Goal: Information Seeking & Learning: Learn about a topic

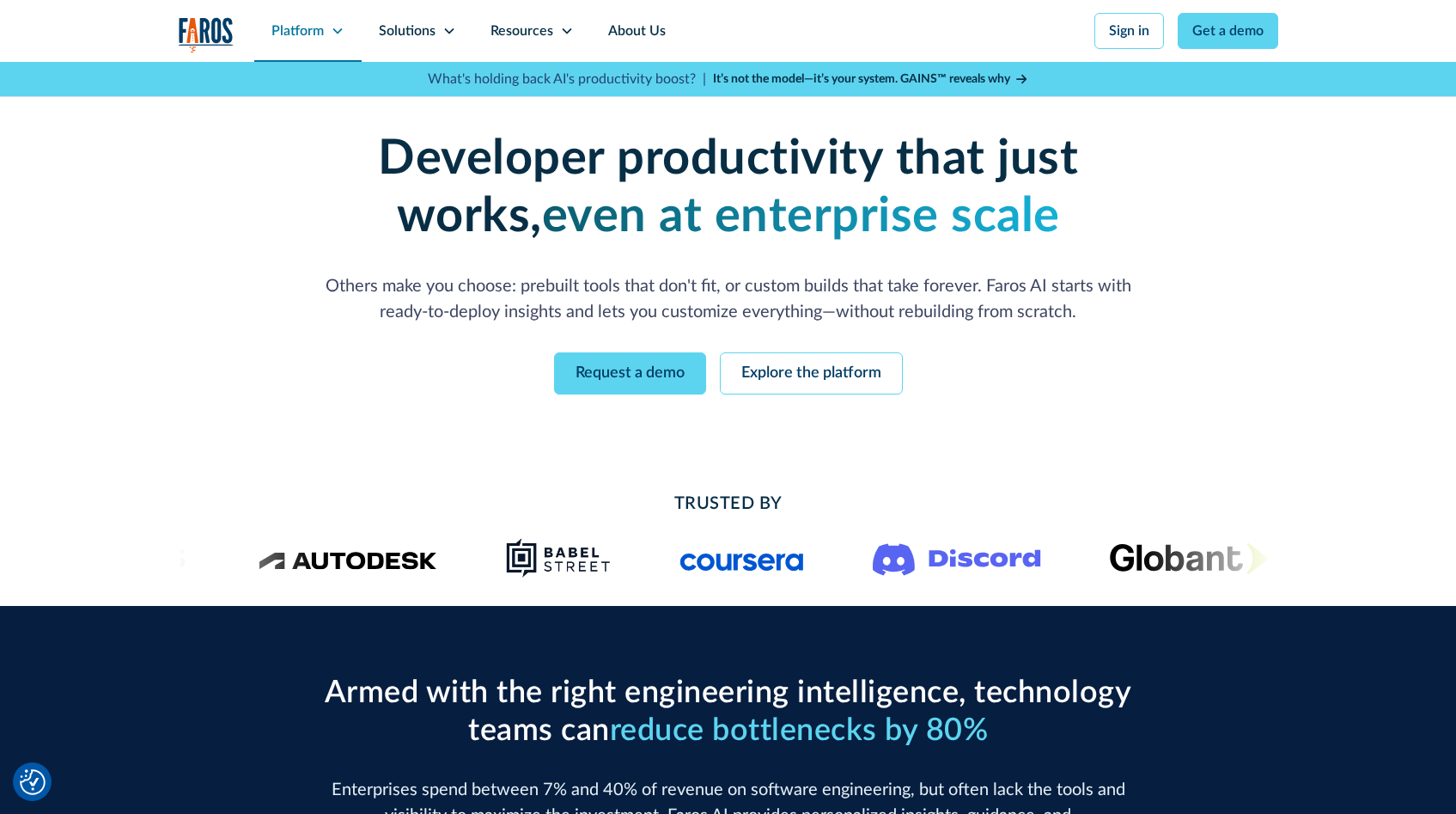
click at [319, 32] on div "Platform" at bounding box center [297, 31] width 53 height 20
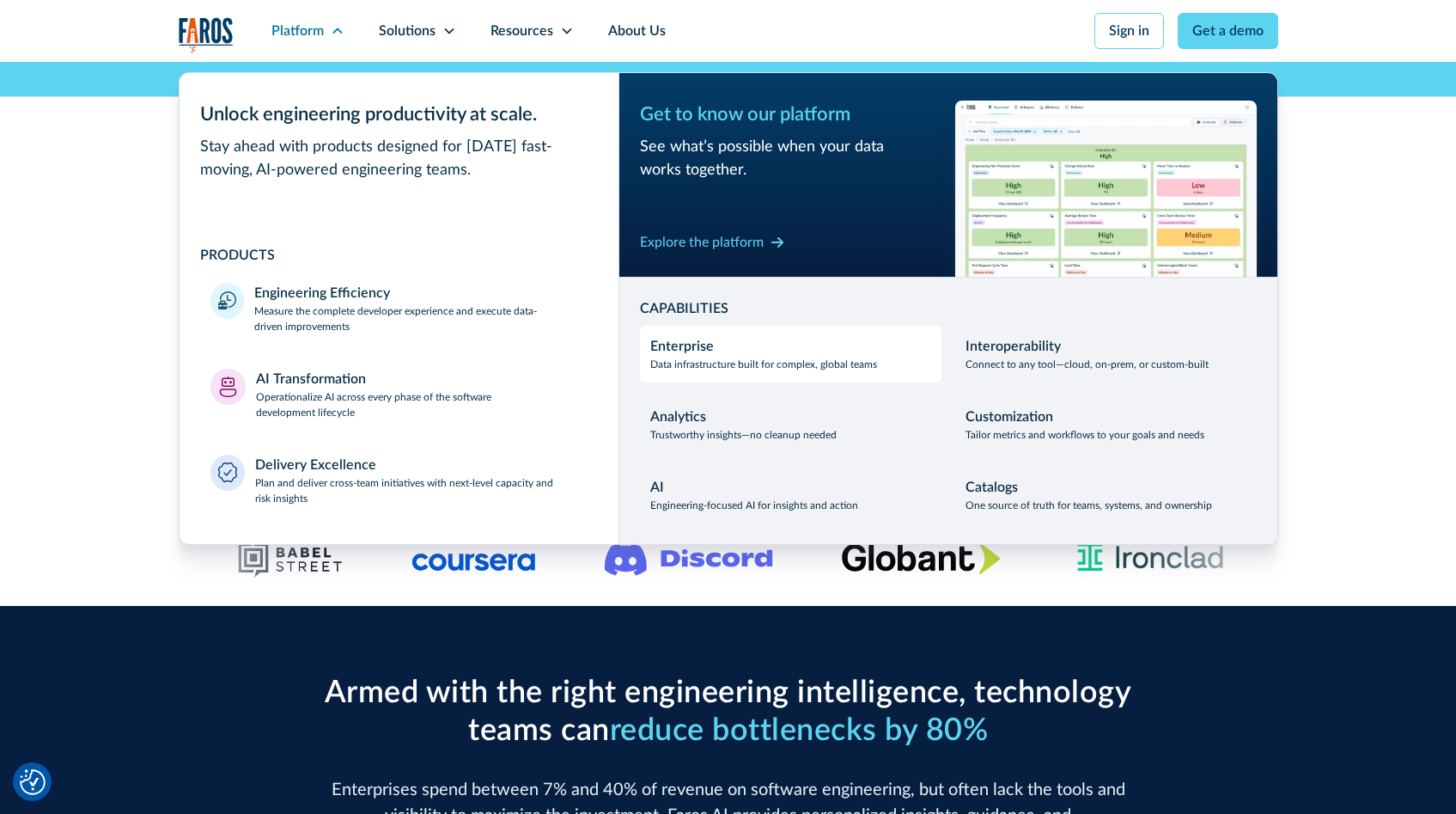
click at [691, 348] on div "Enterprise" at bounding box center [681, 346] width 64 height 20
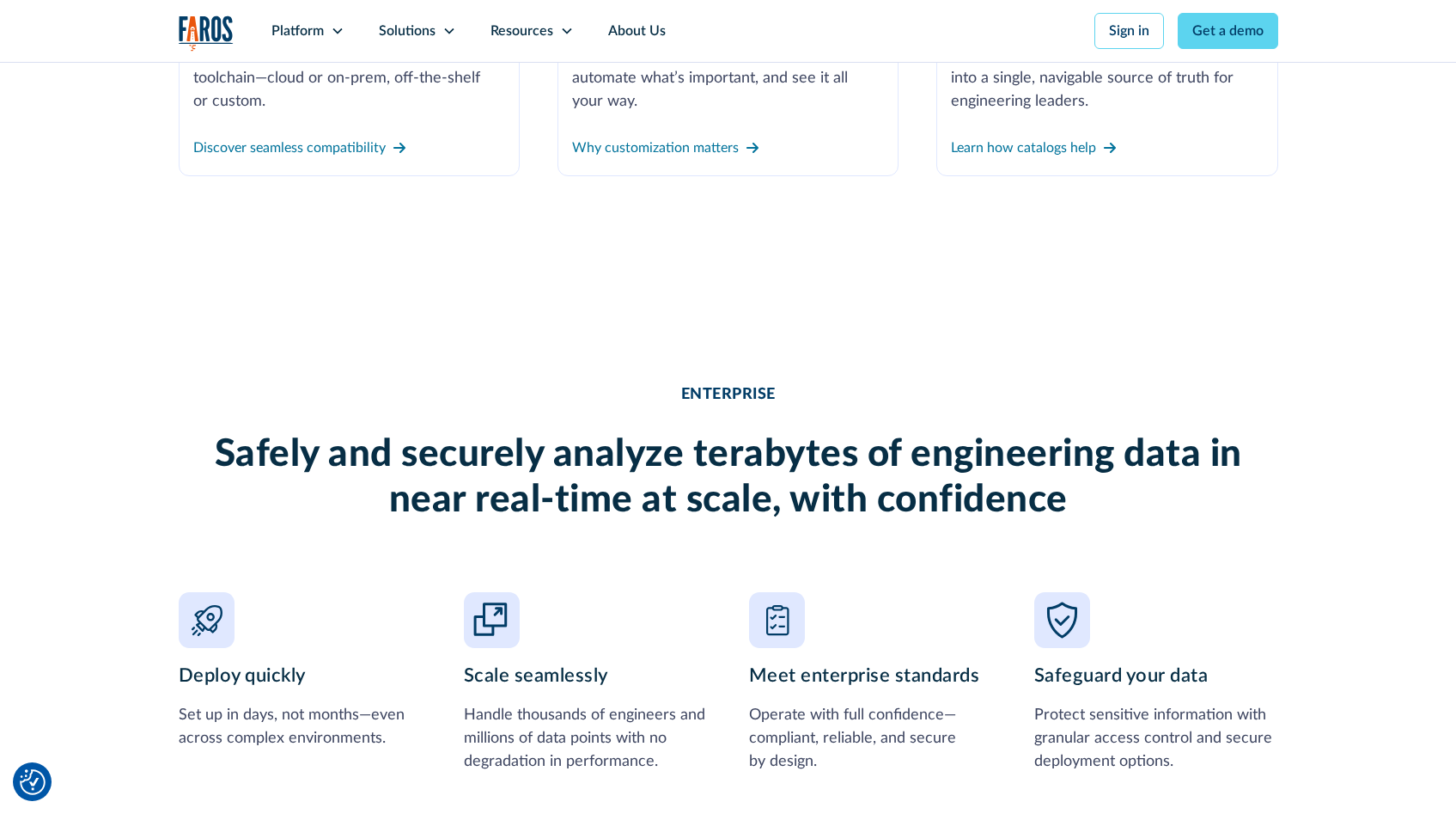
scroll to position [313, 0]
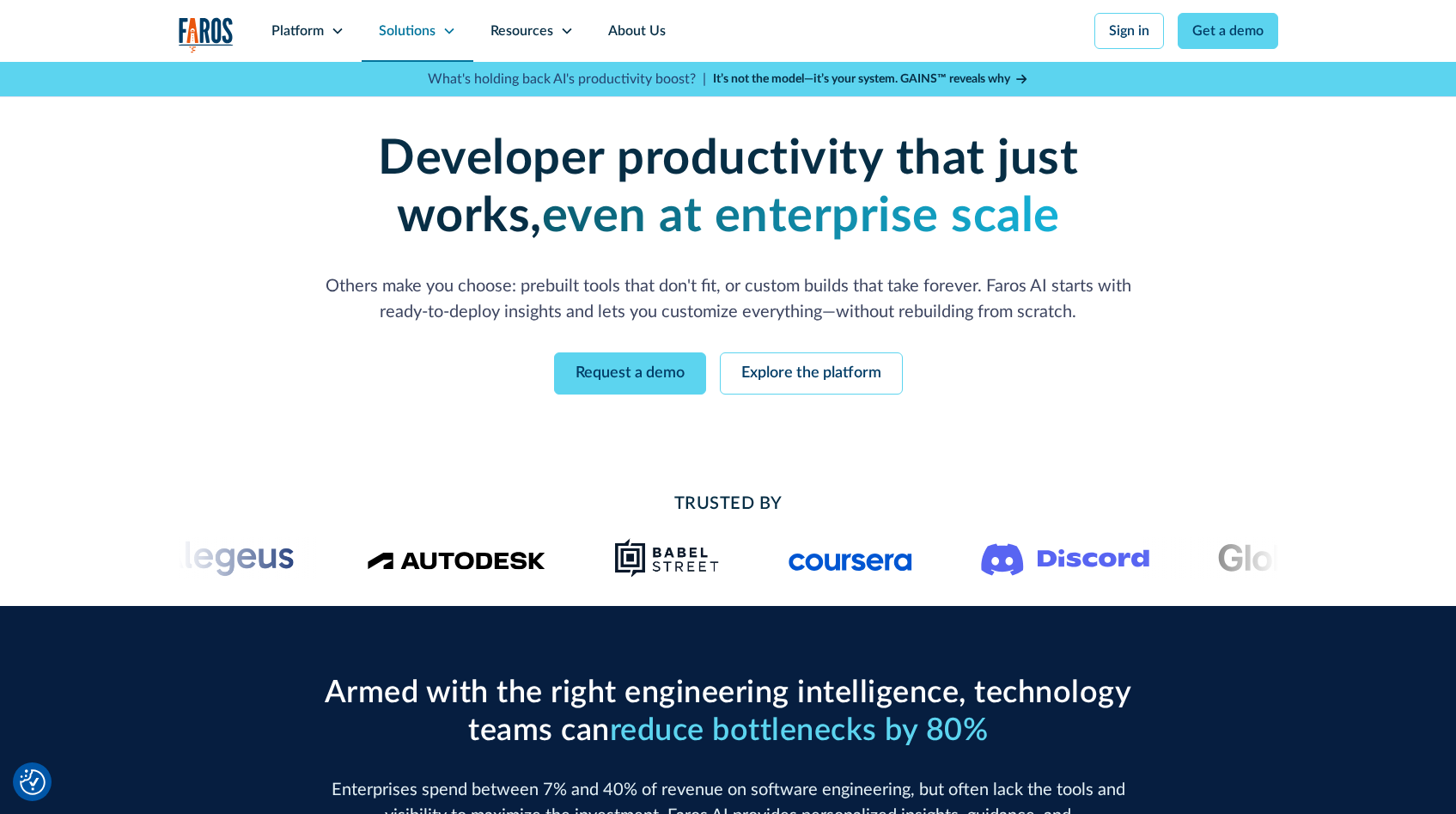
click at [429, 30] on div "Solutions" at bounding box center [406, 31] width 56 height 20
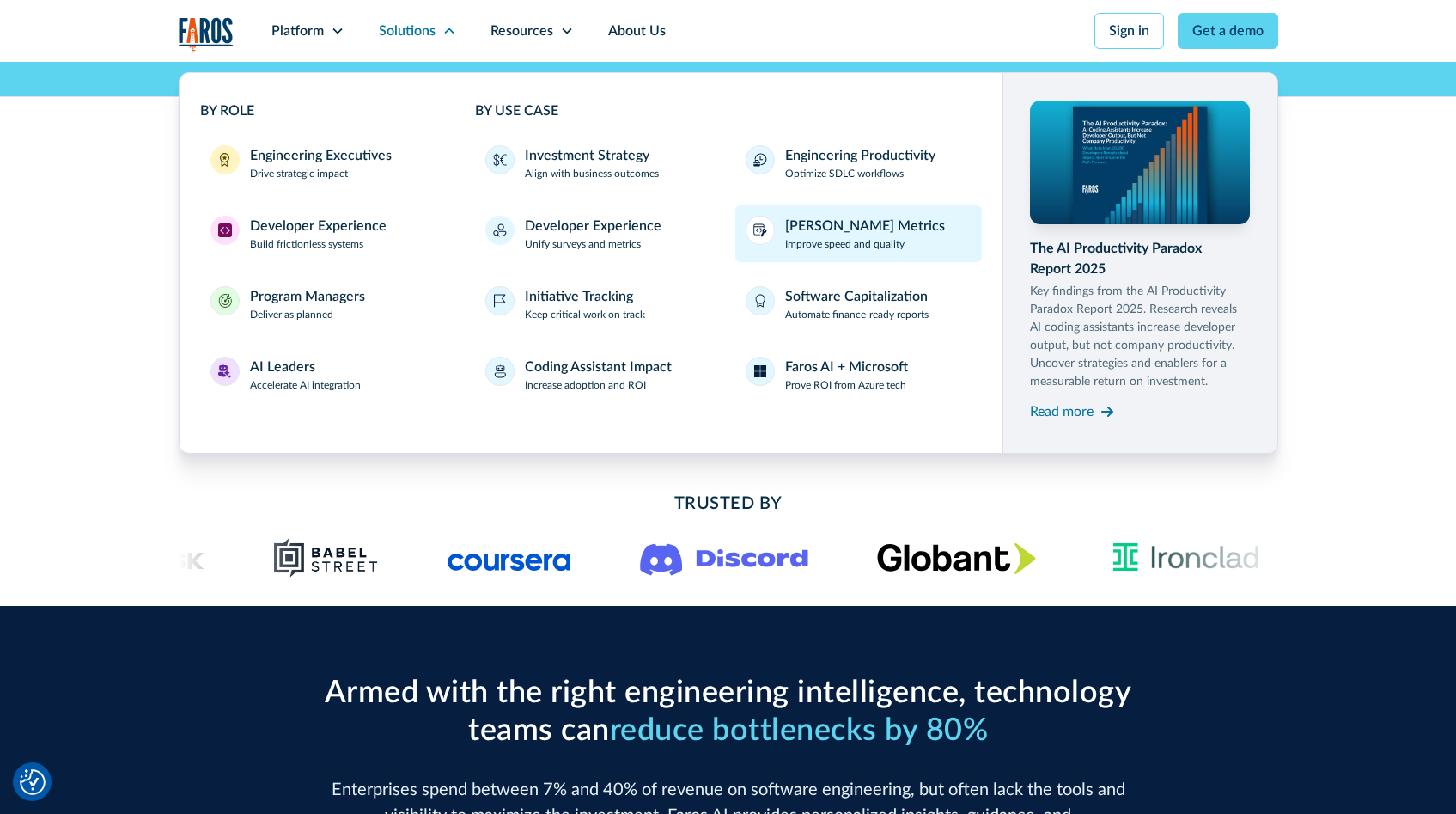
click at [803, 237] on p "Improve speed and quality" at bounding box center [844, 244] width 119 height 16
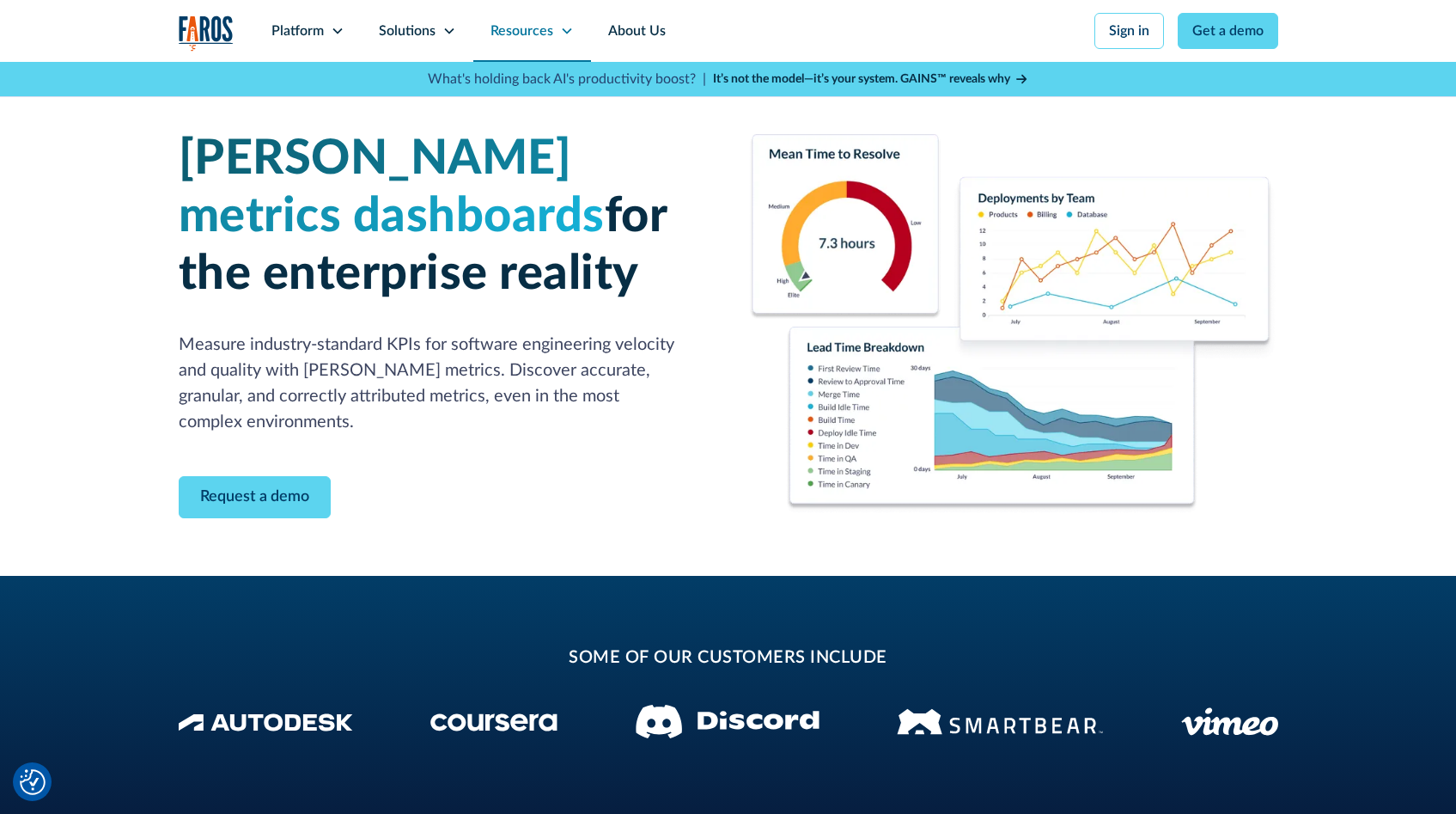
click at [528, 31] on div "Resources" at bounding box center [522, 31] width 63 height 20
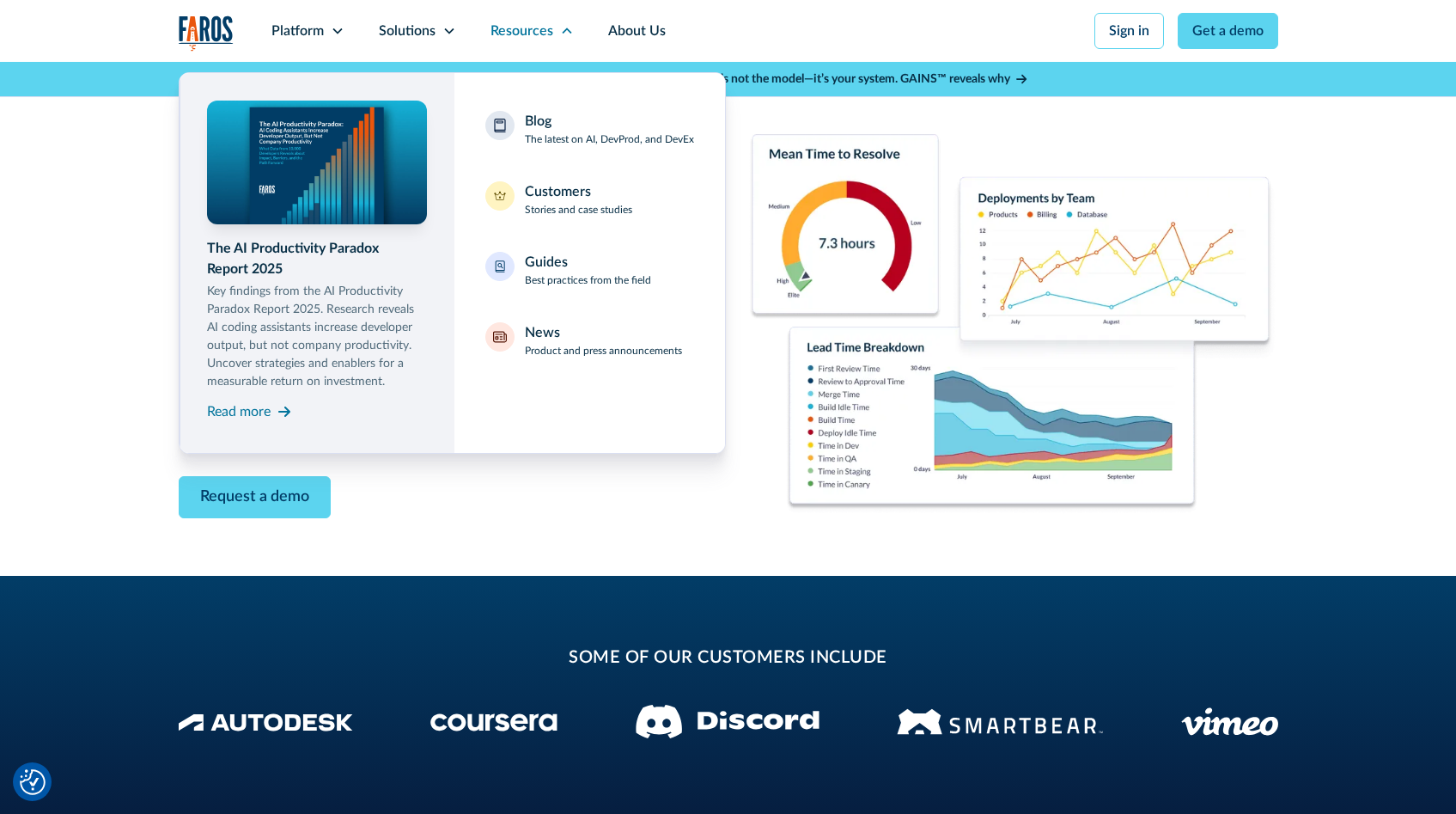
click at [1365, 305] on div "DORA metrics dashboards for the enterprise reality Measure industry-standard KP…" at bounding box center [728, 319] width 1456 height 514
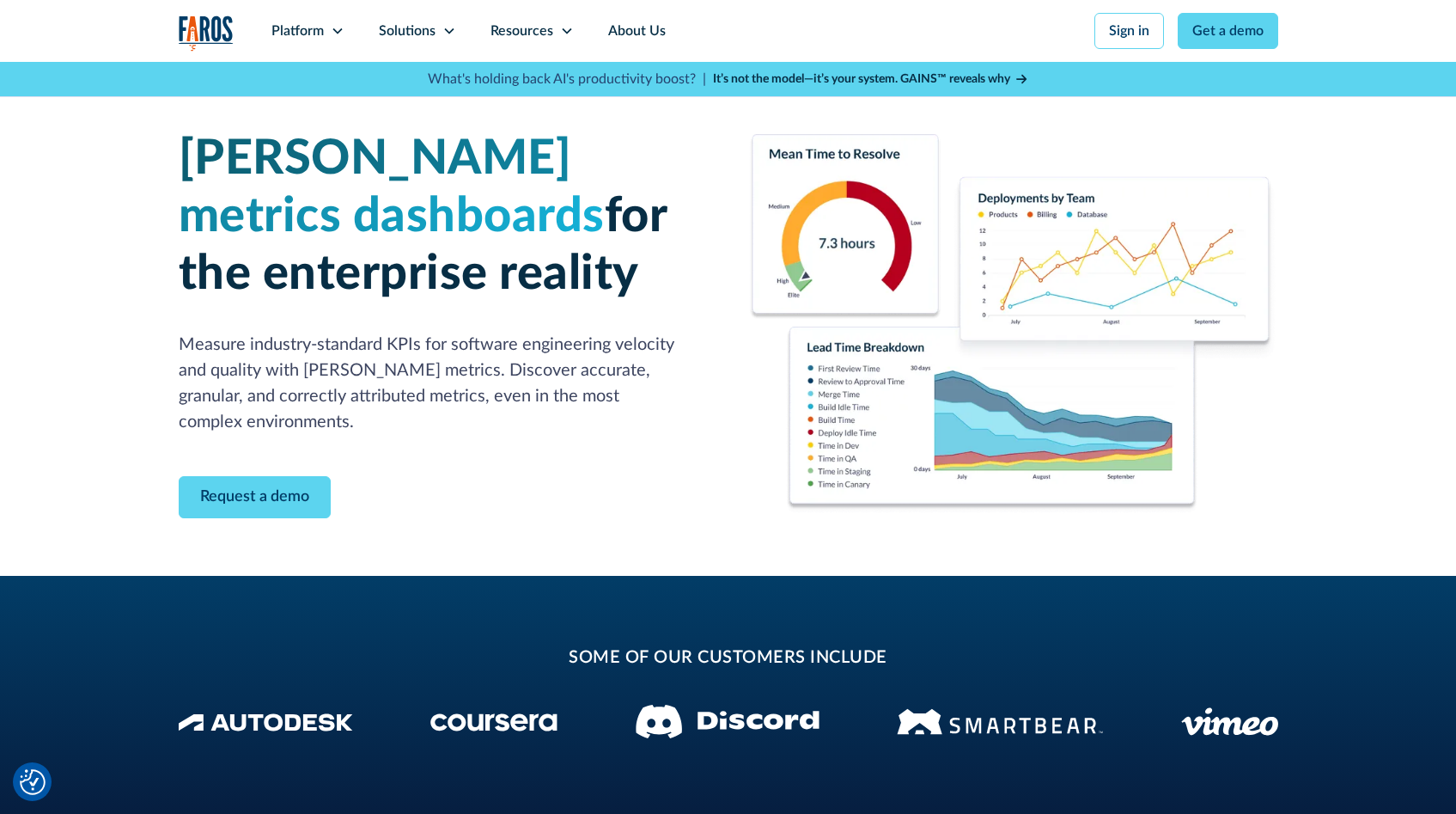
click at [207, 20] on img "home" at bounding box center [205, 33] width 55 height 35
